Goal: Book appointment/travel/reservation

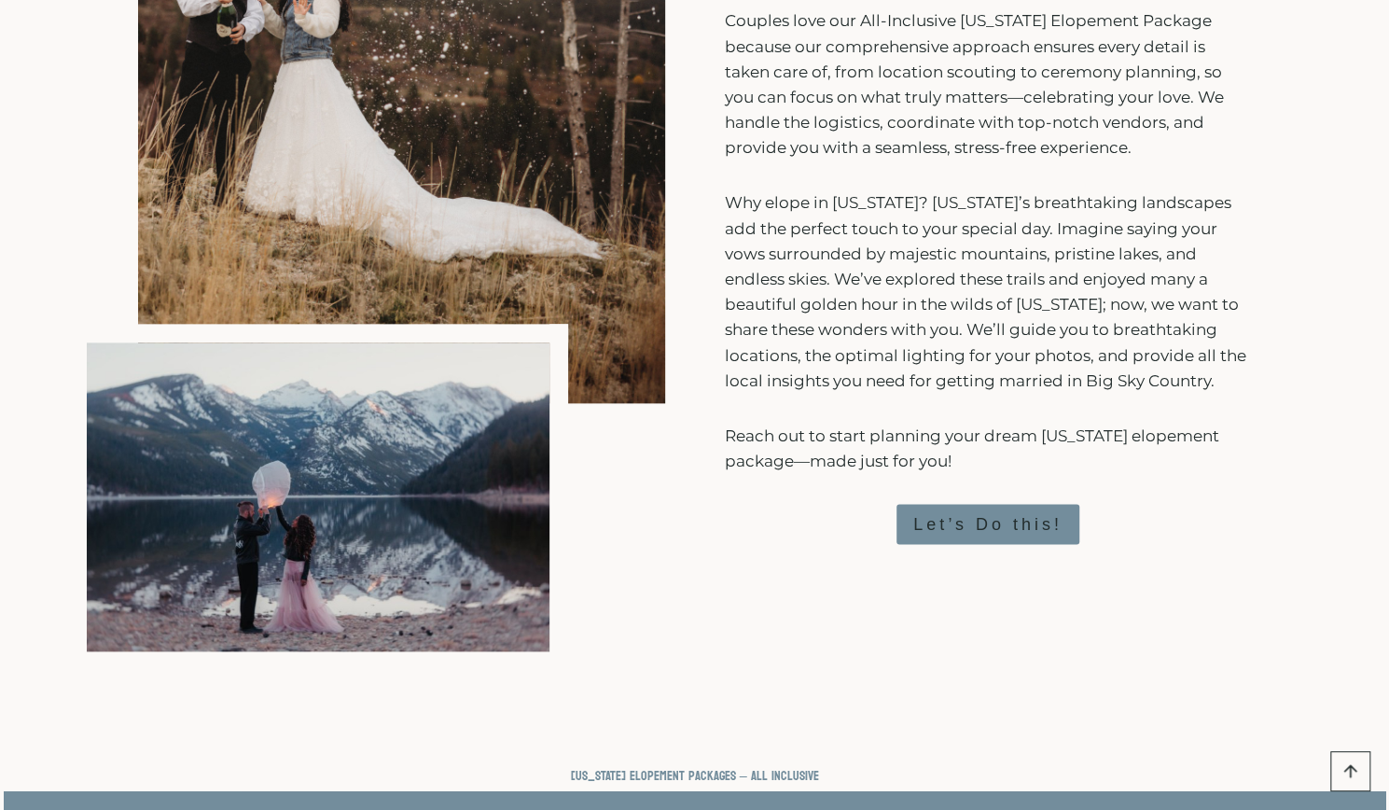
scroll to position [1213, 0]
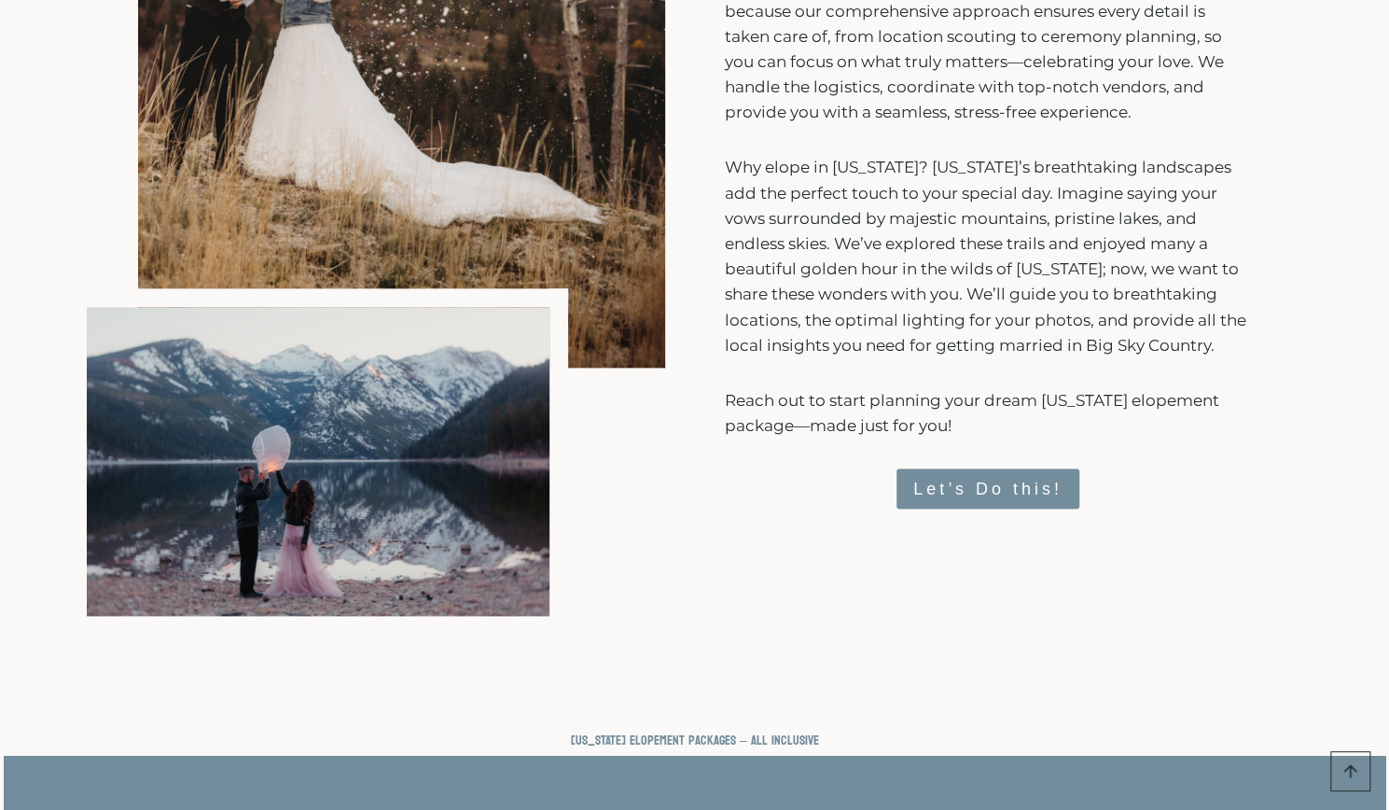
click at [1045, 497] on span "Let’s Do this!" at bounding box center [987, 489] width 149 height 27
click at [1037, 486] on span "Let’s Do this!" at bounding box center [987, 489] width 149 height 27
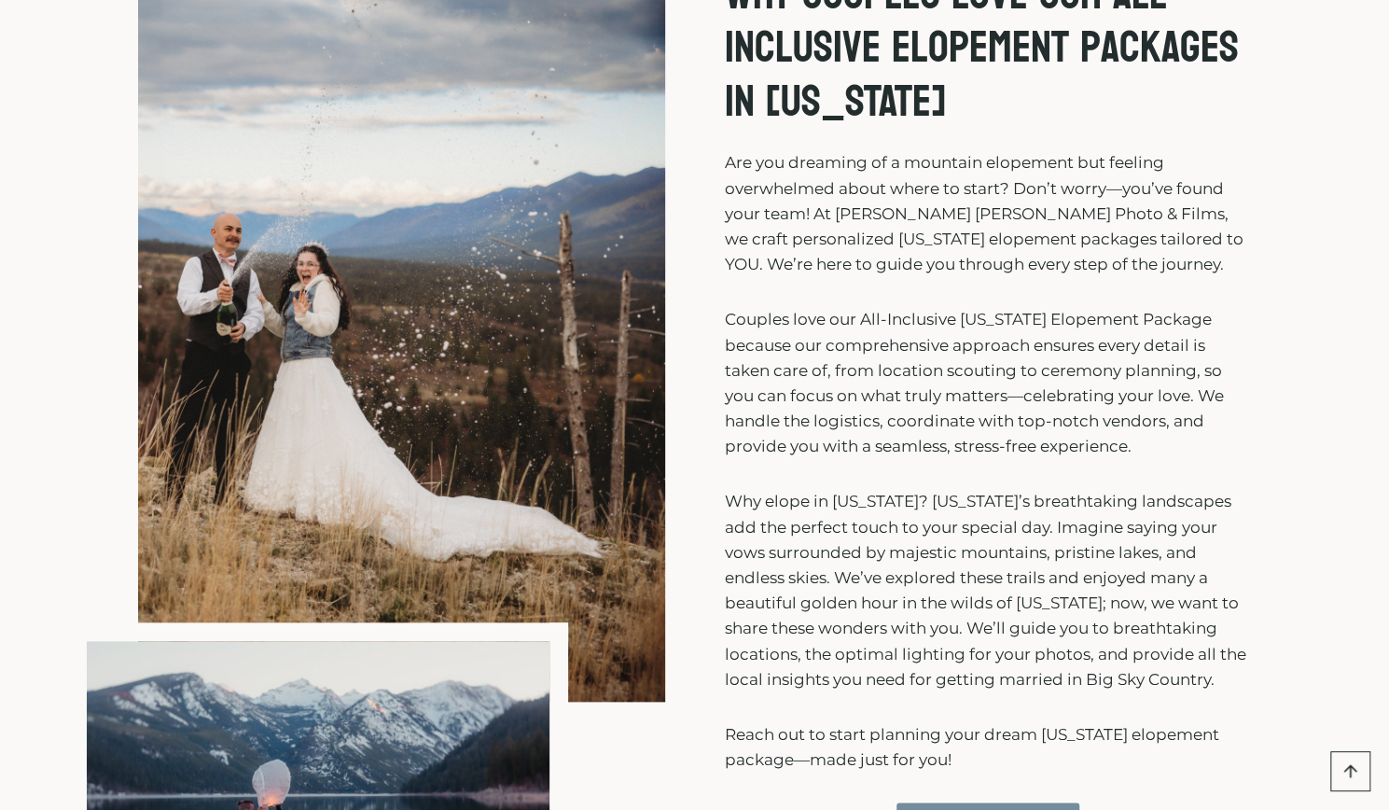
scroll to position [1120, 0]
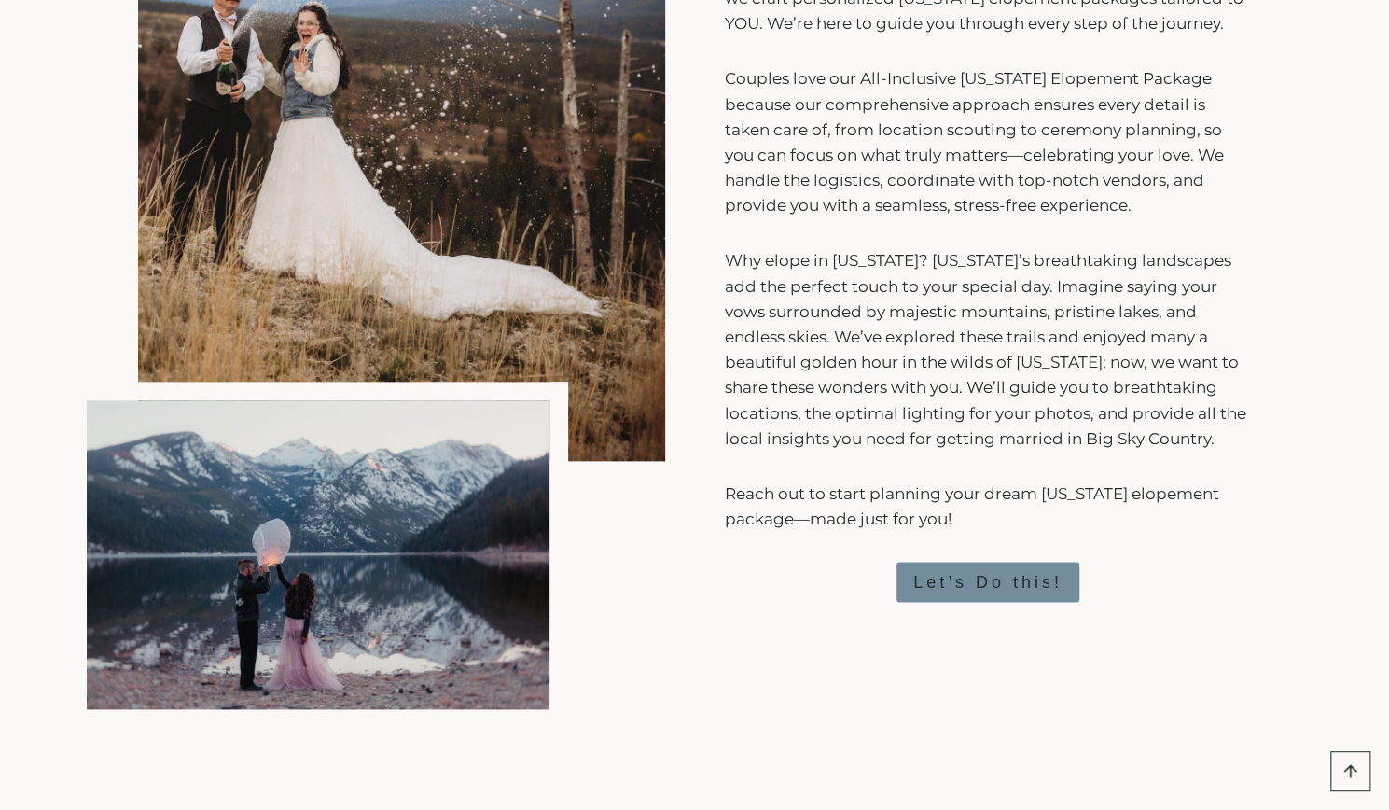
click at [971, 605] on div "Why Couples Love Our All-Inclusive Elopement Packages In [US_STATE] Are you dre…" at bounding box center [988, 218] width 527 height 983
click at [982, 578] on span "Let’s Do this!" at bounding box center [987, 582] width 149 height 27
click at [985, 581] on span "Let’s Do this!" at bounding box center [987, 582] width 149 height 27
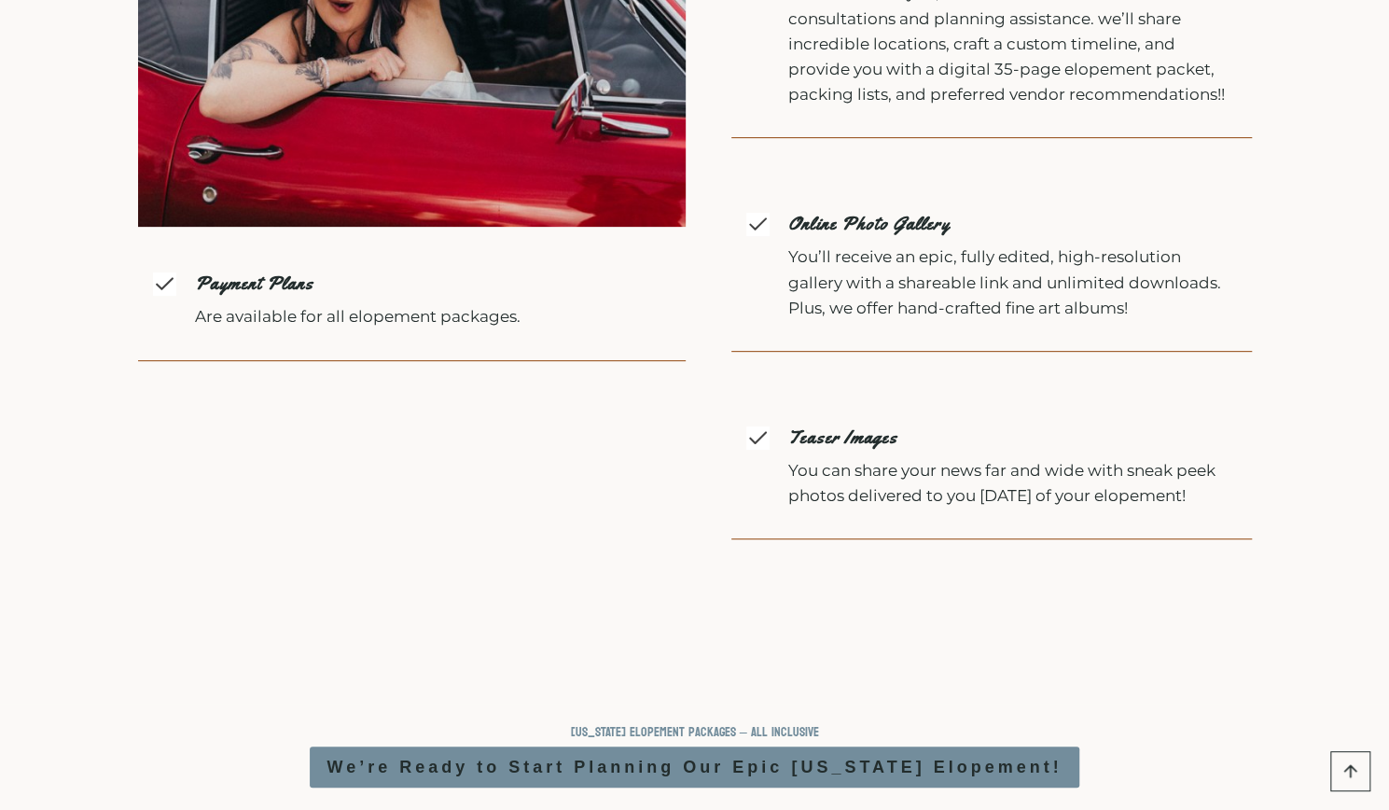
scroll to position [5038, 0]
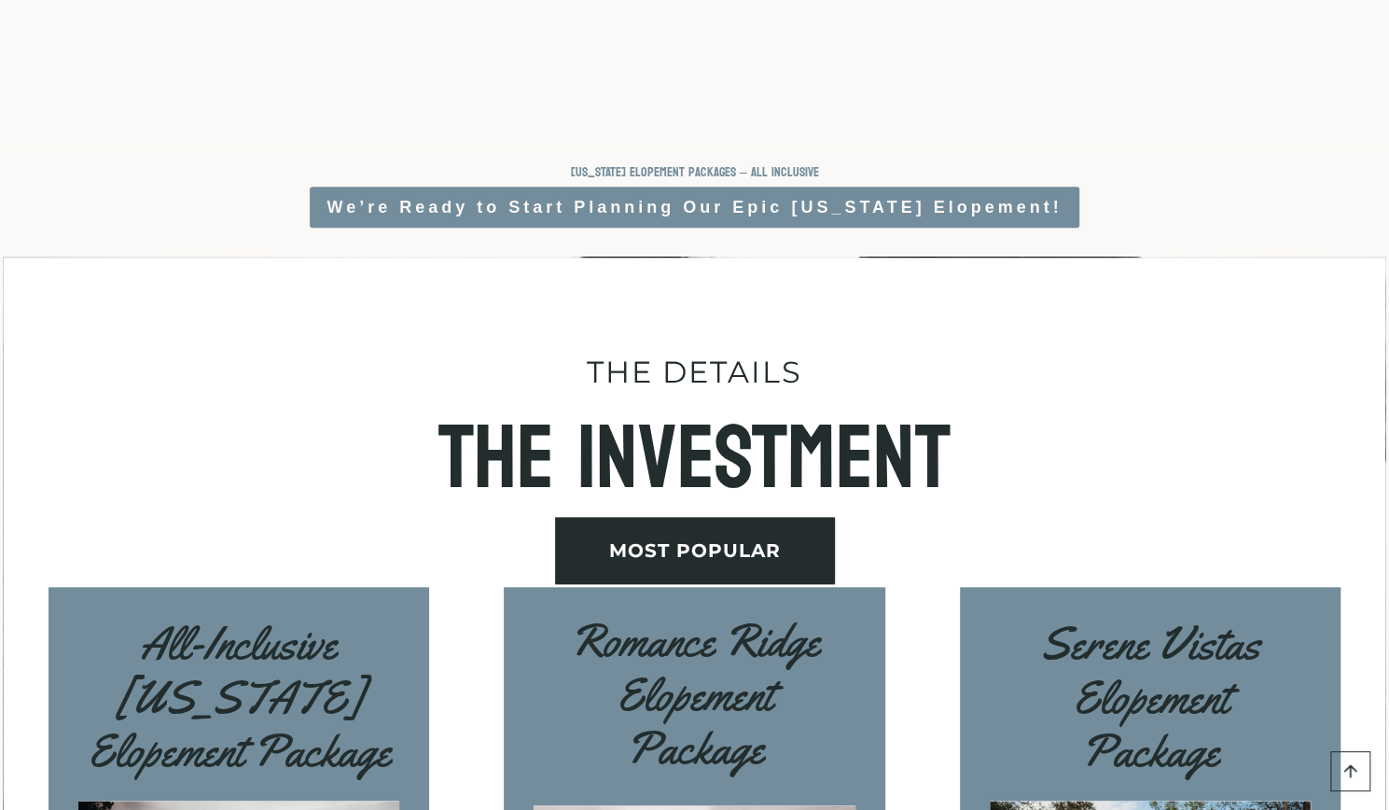
click at [894, 216] on strong "We’re Ready to Start Planning Our Epic [US_STATE] Elopement!" at bounding box center [694, 207] width 735 height 19
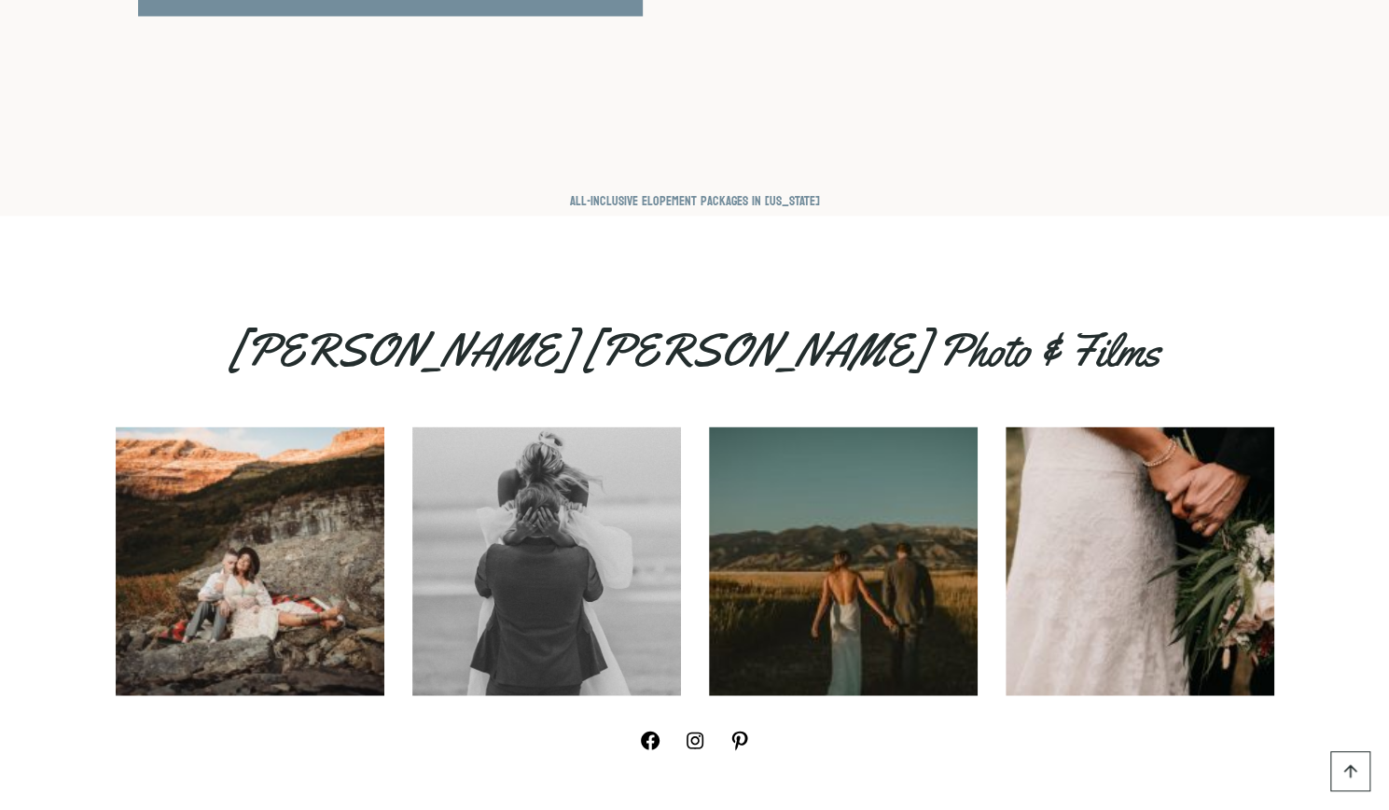
scroll to position [10544, 0]
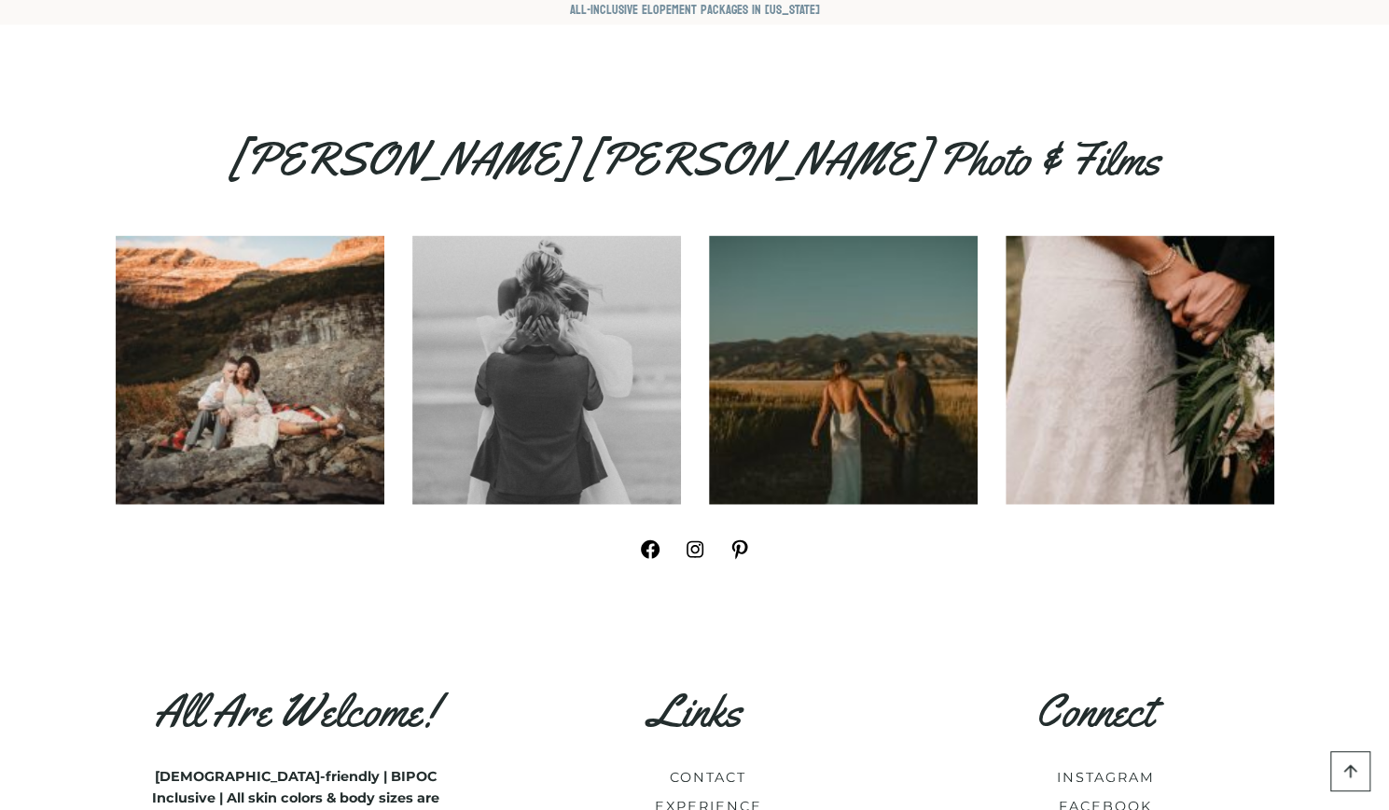
click at [778, 431] on img at bounding box center [843, 370] width 269 height 269
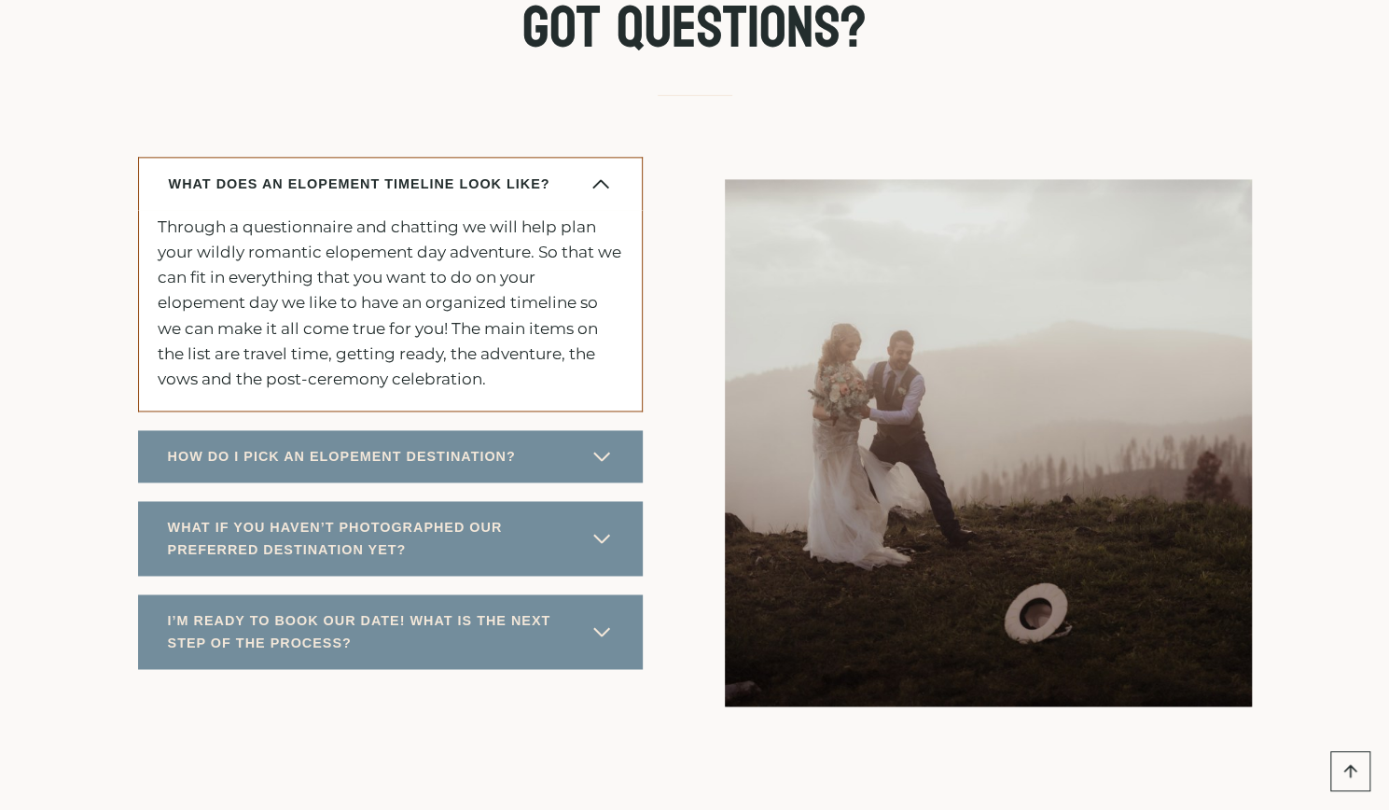
scroll to position [9700, 0]
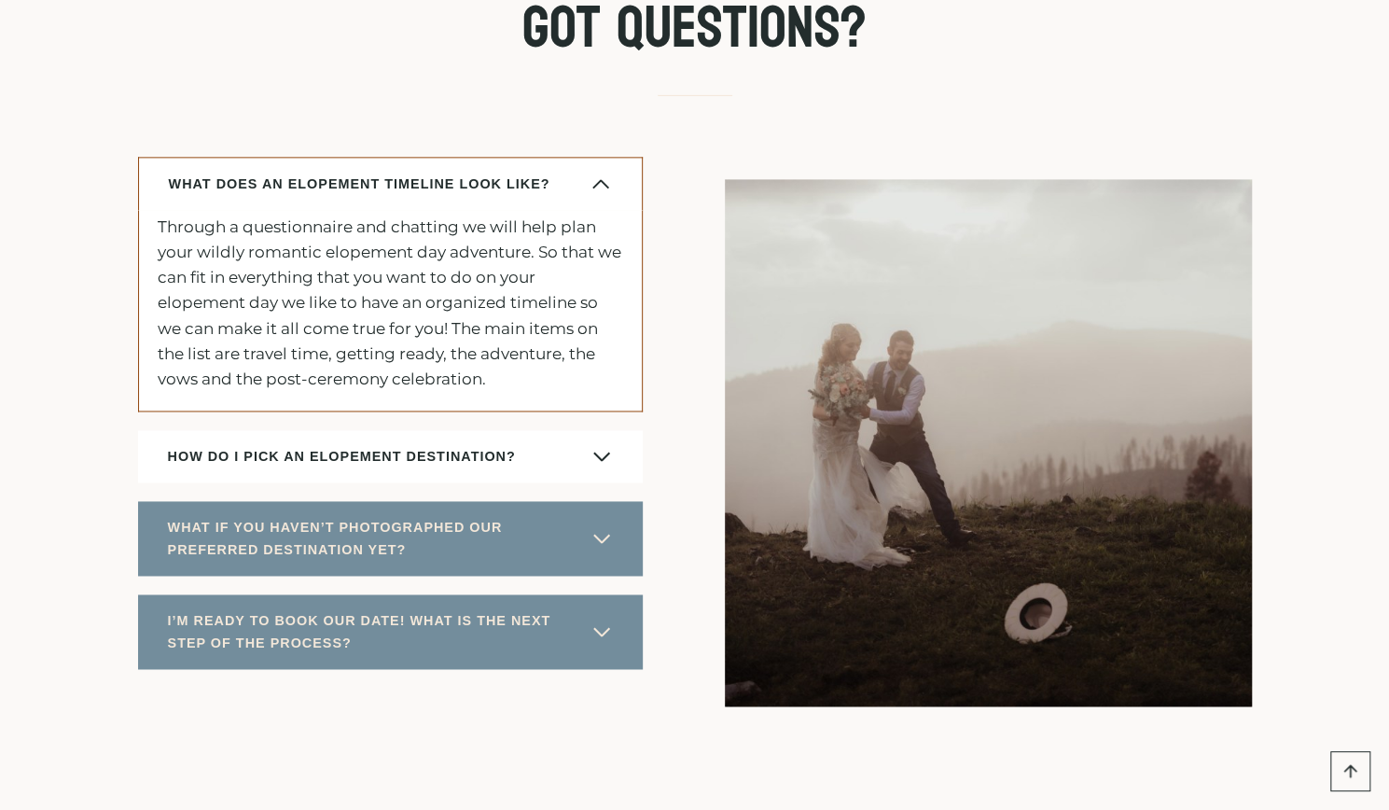
click at [621, 437] on button "HOW DO I PICK AN ELOPEMENT DESTINATION?" at bounding box center [390, 456] width 505 height 52
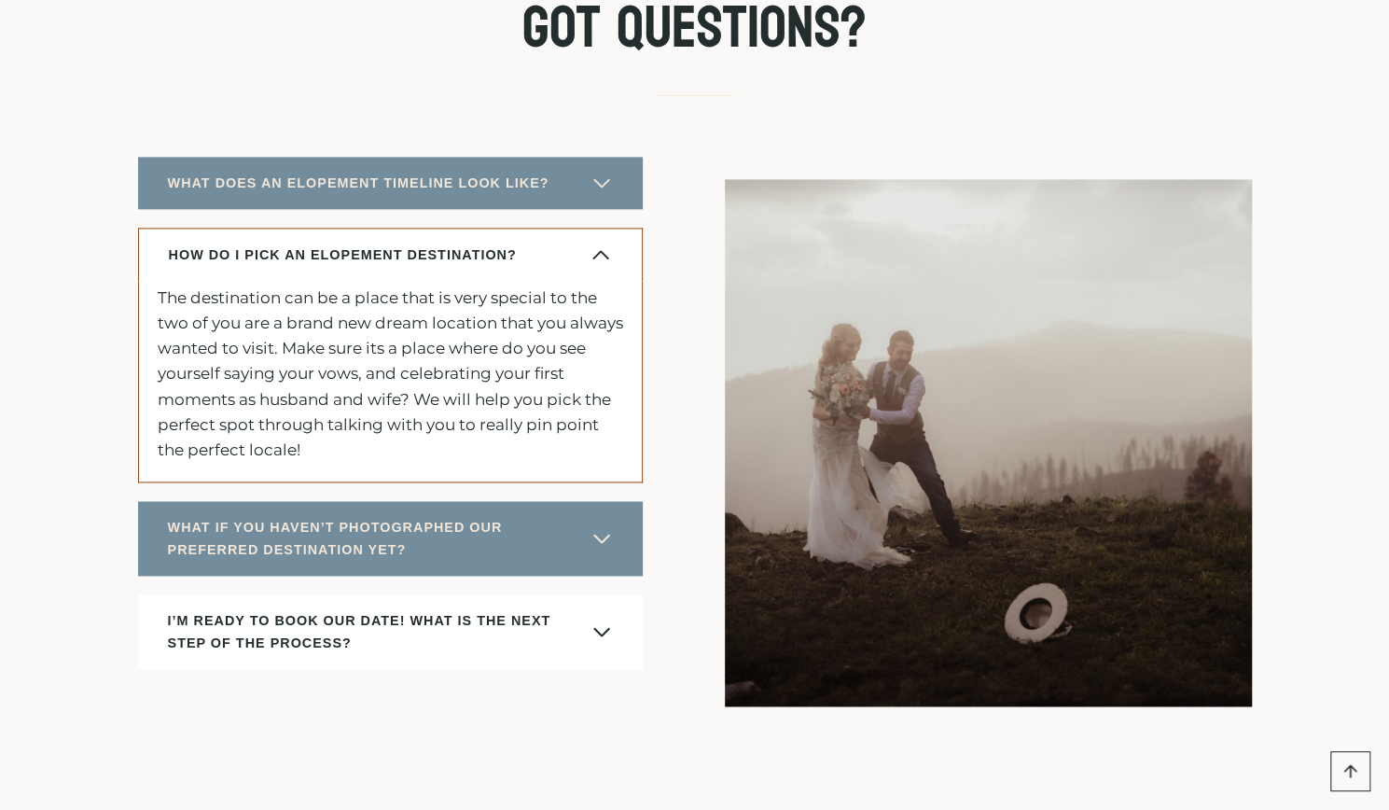
click at [596, 620] on span "button" at bounding box center [602, 631] width 22 height 22
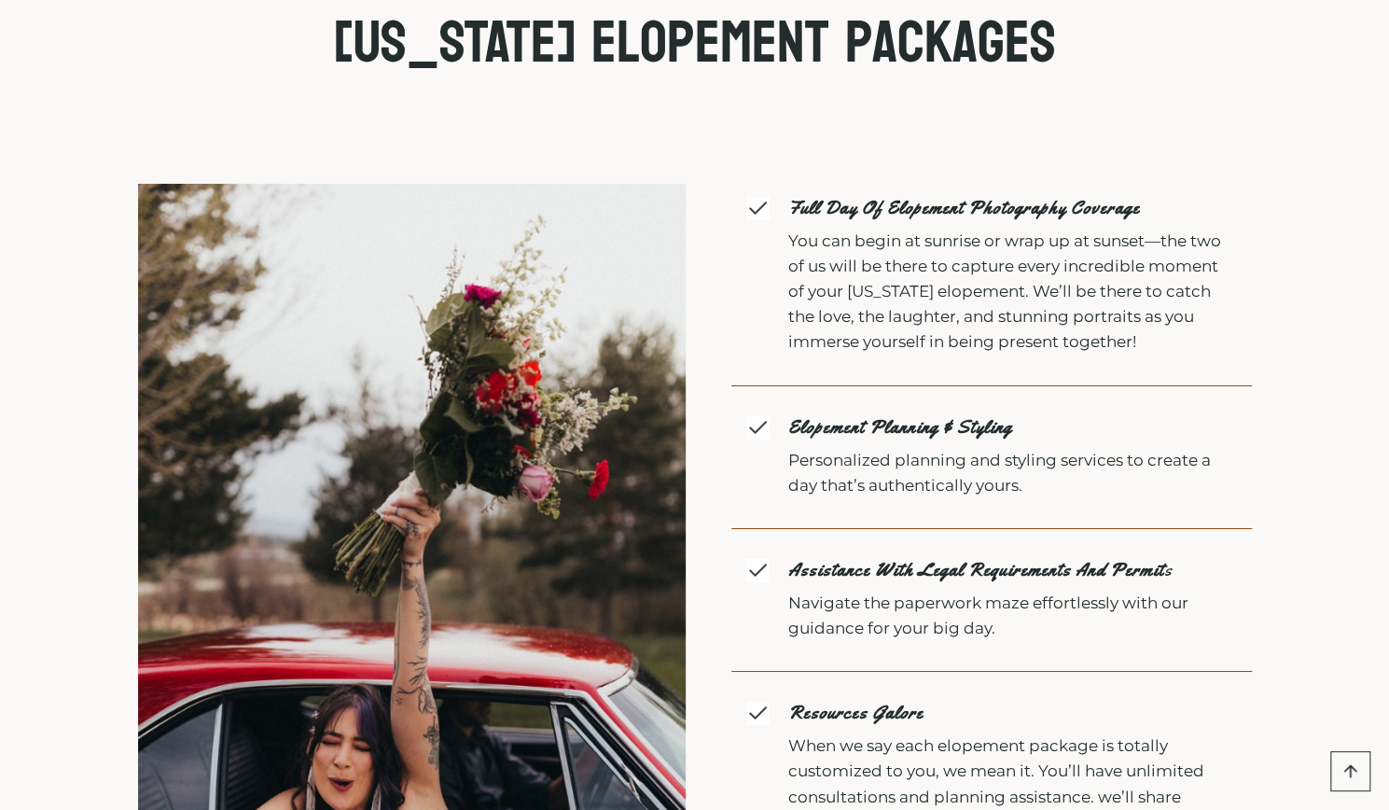
scroll to position [3421, 0]
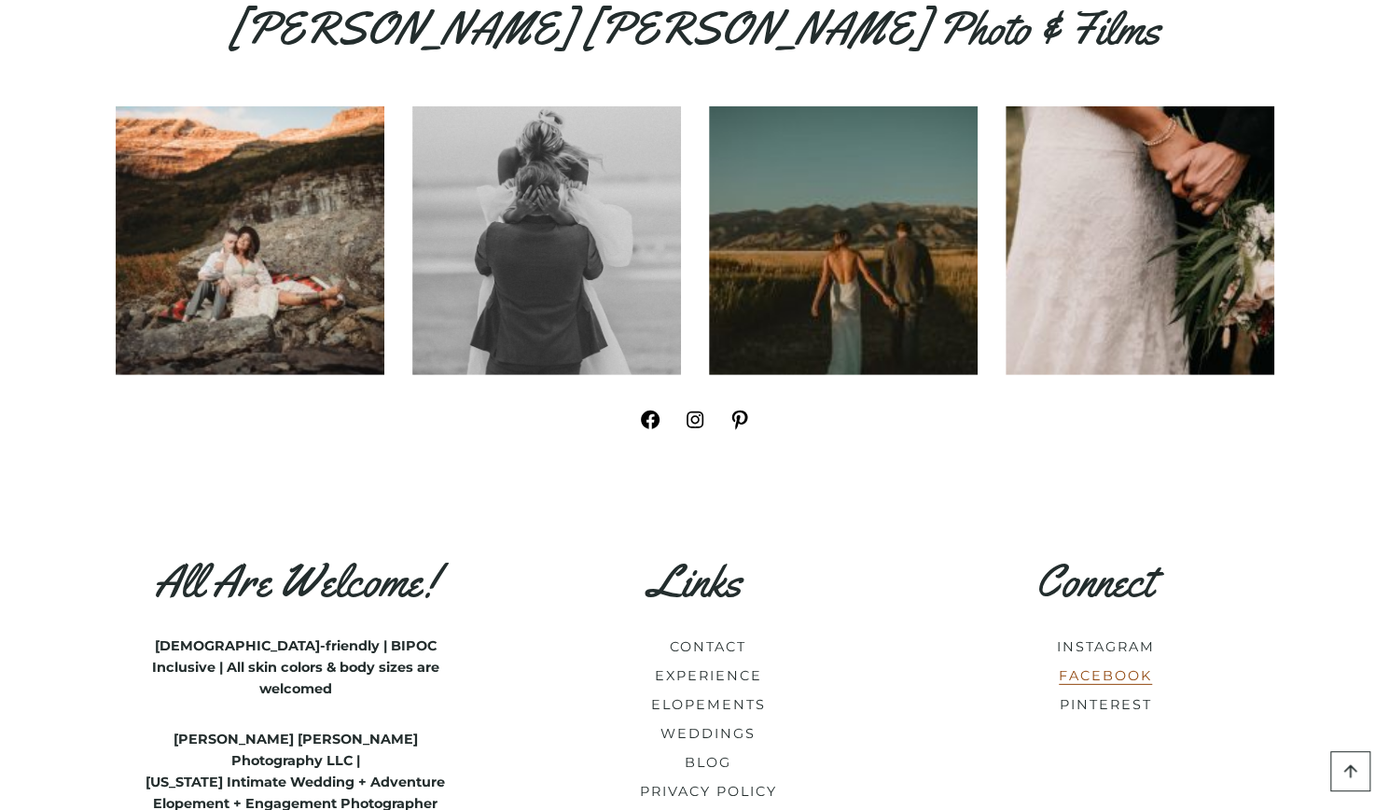
scroll to position [2986, 0]
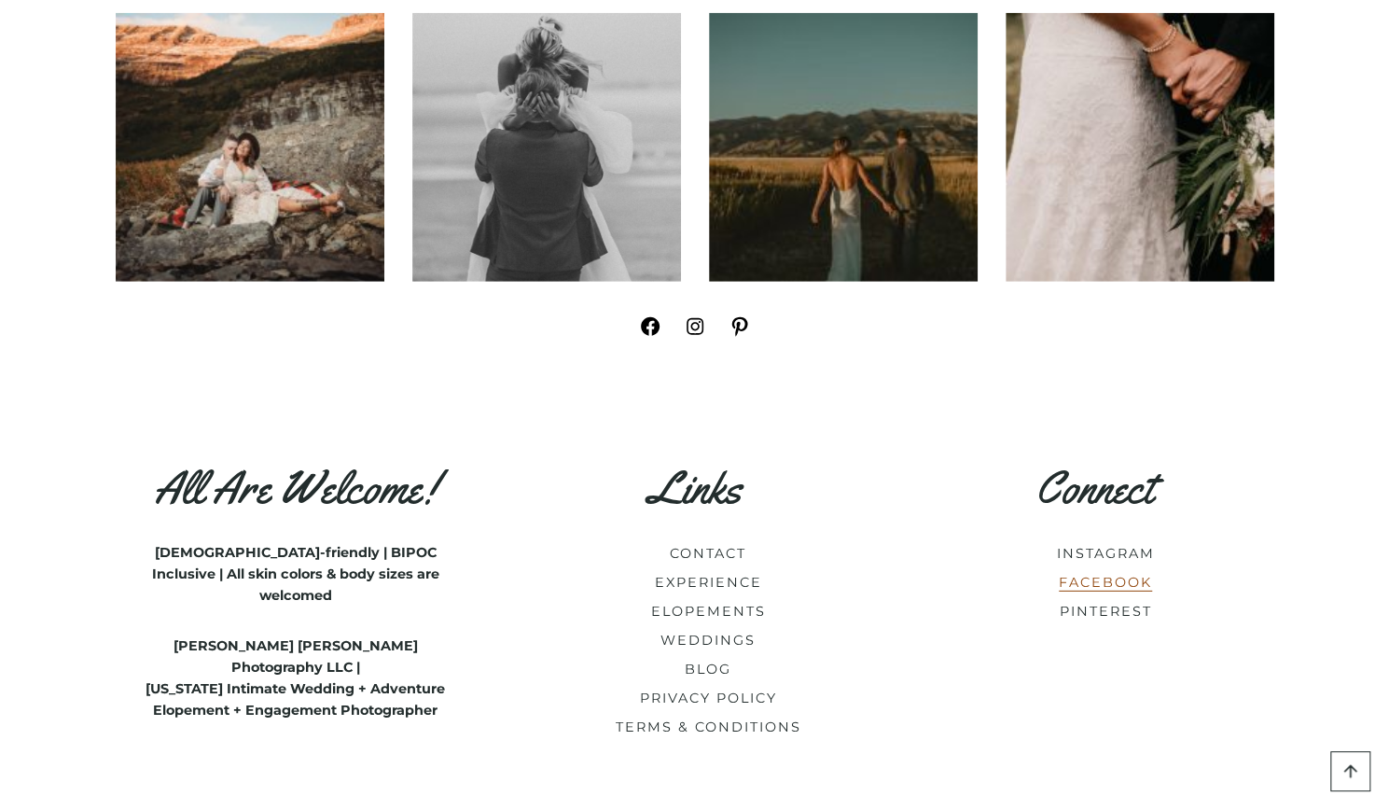
click at [1127, 591] on link "FACEBOOK" at bounding box center [1105, 582] width 93 height 17
click at [1126, 587] on link "FACEBOOK" at bounding box center [1105, 582] width 93 height 17
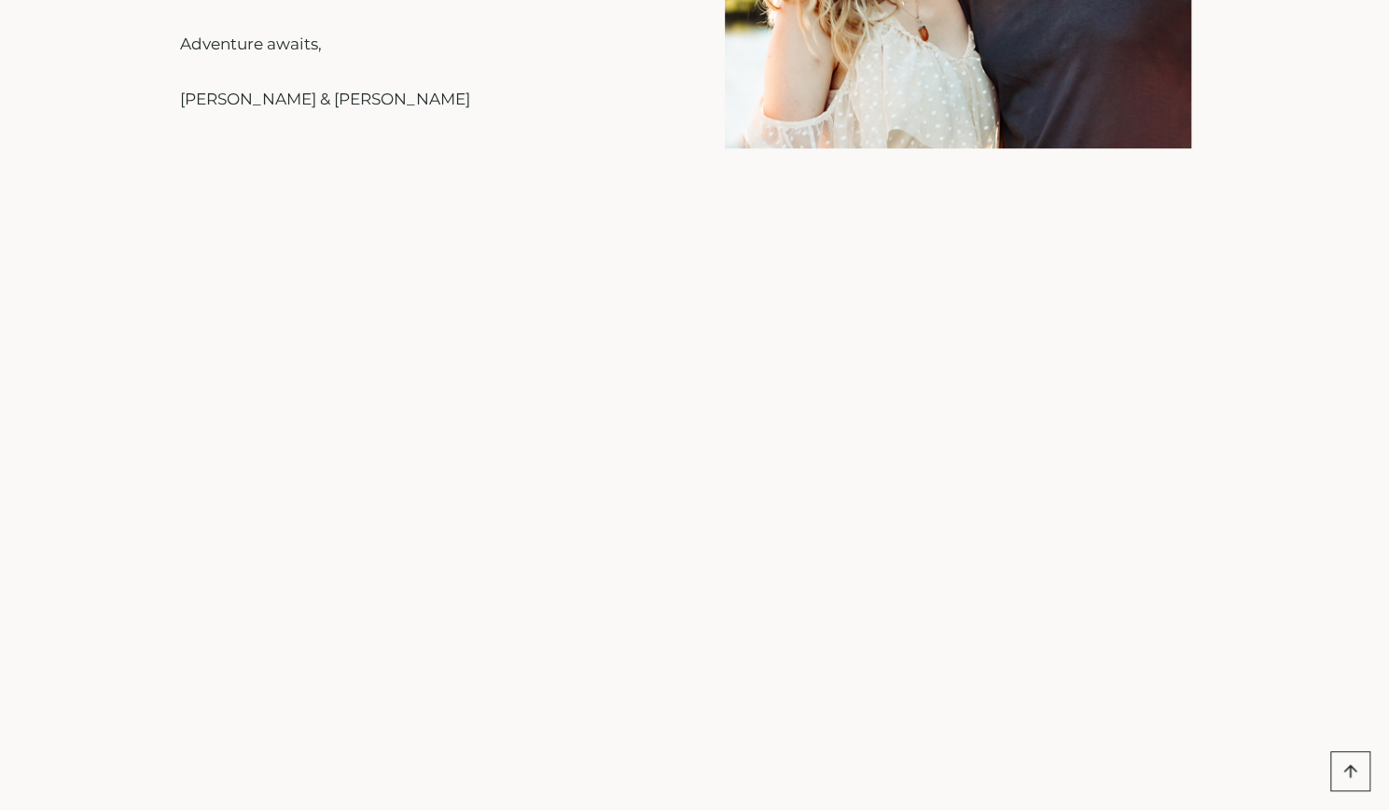
scroll to position [560, 0]
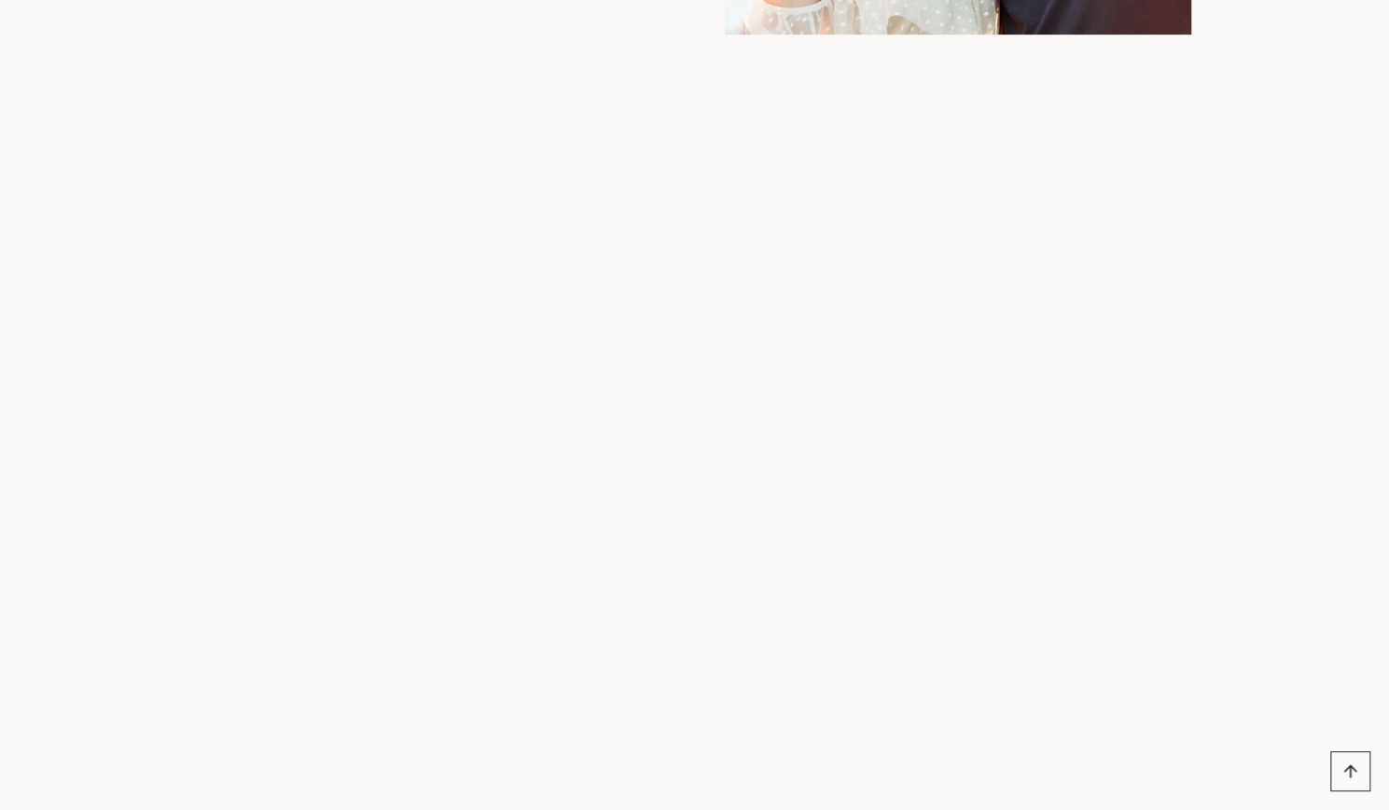
click at [1271, 451] on div at bounding box center [694, 552] width 1389 height 930
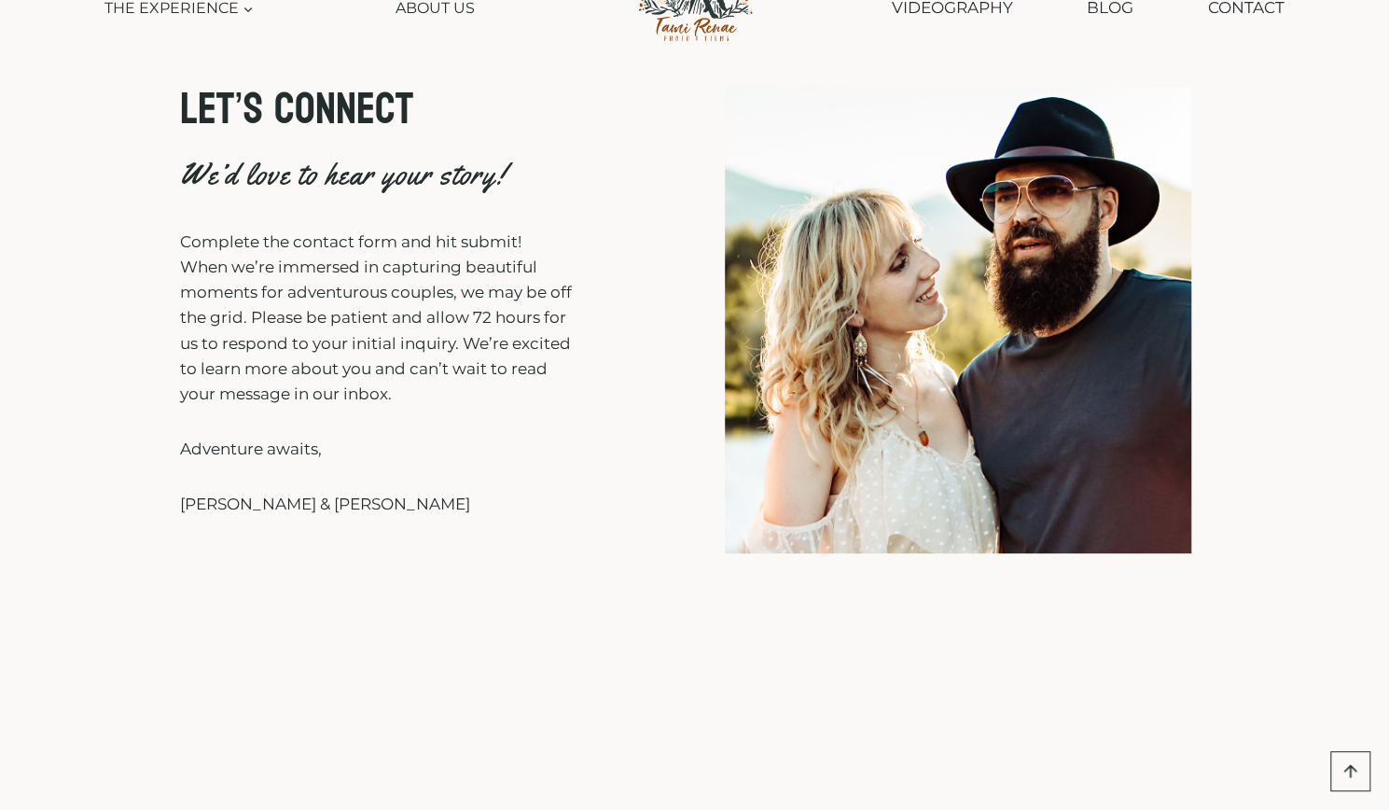
scroll to position [0, 0]
